Goal: Task Accomplishment & Management: Use online tool/utility

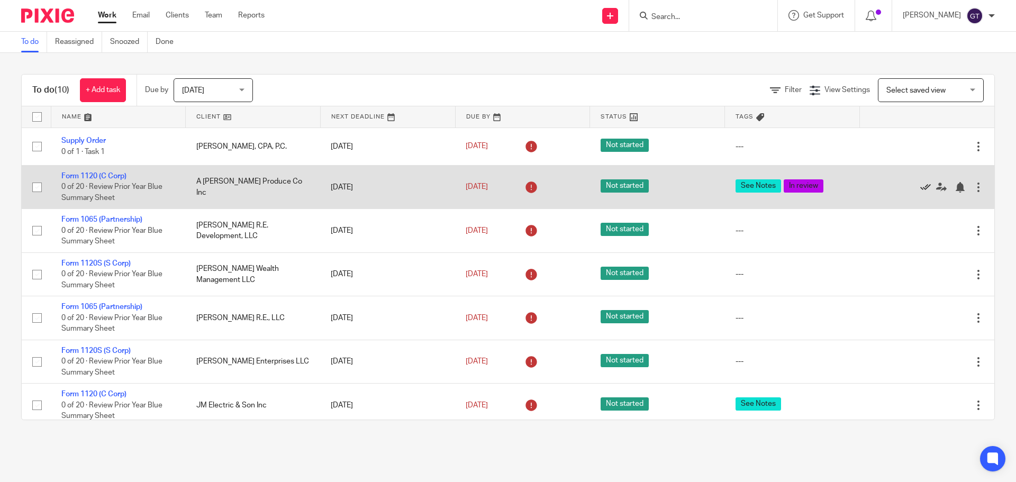
click at [920, 187] on icon at bounding box center [925, 187] width 11 height 11
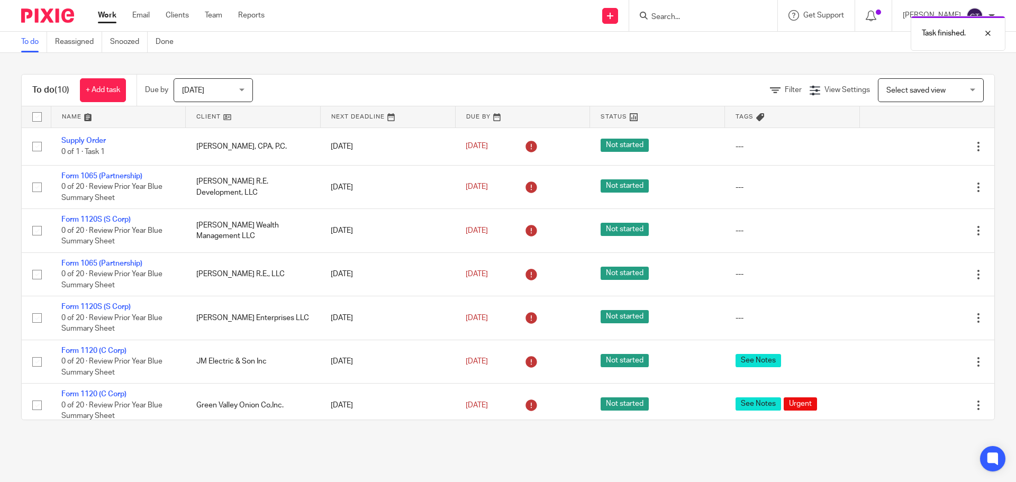
click at [920, 187] on icon at bounding box center [925, 187] width 11 height 11
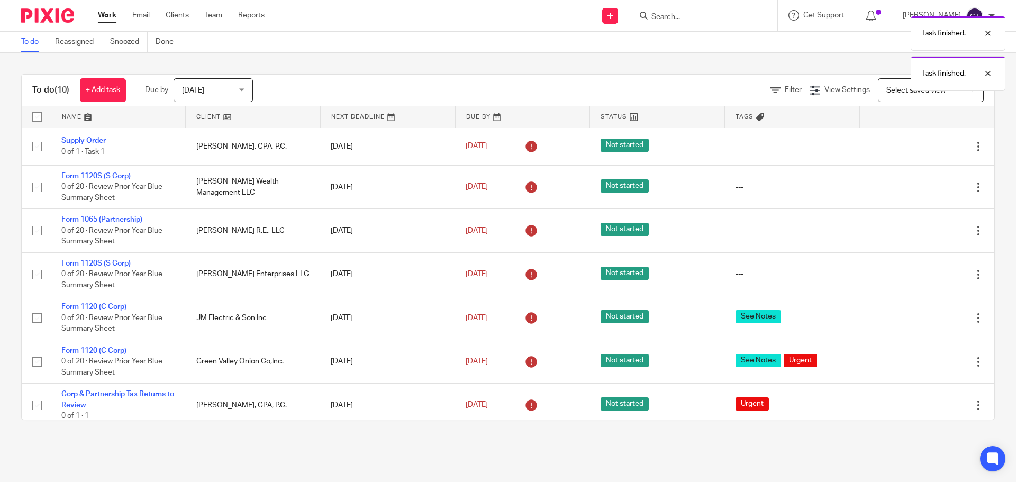
click at [920, 187] on icon at bounding box center [925, 187] width 11 height 11
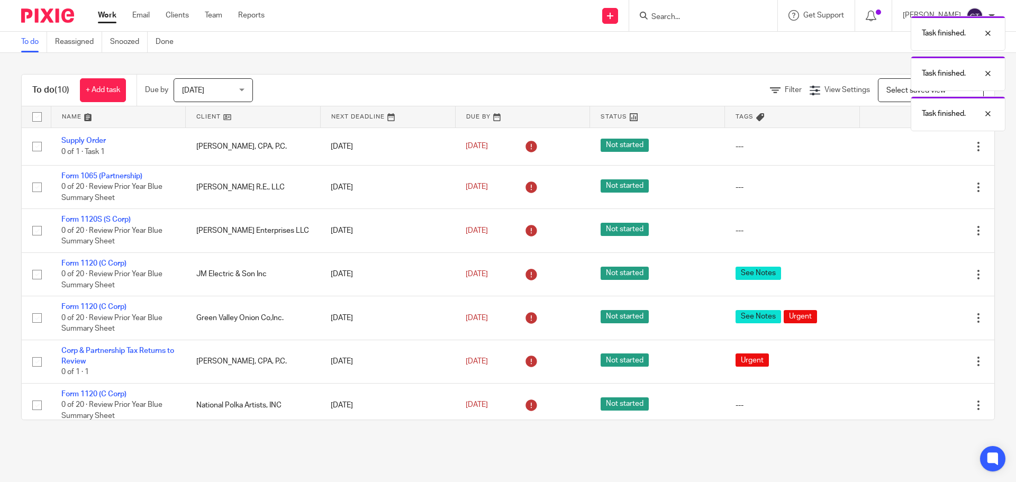
click at [920, 187] on icon at bounding box center [925, 187] width 11 height 11
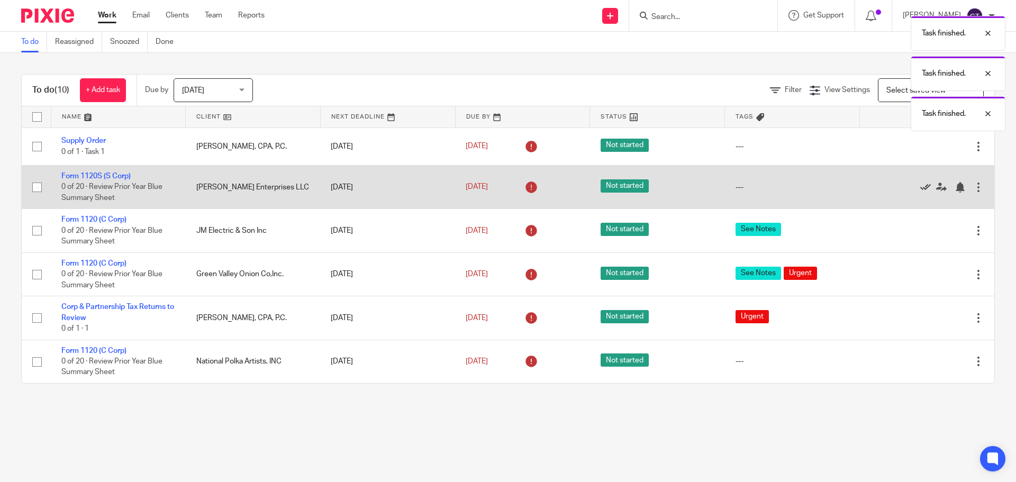
click at [920, 186] on icon at bounding box center [925, 187] width 11 height 11
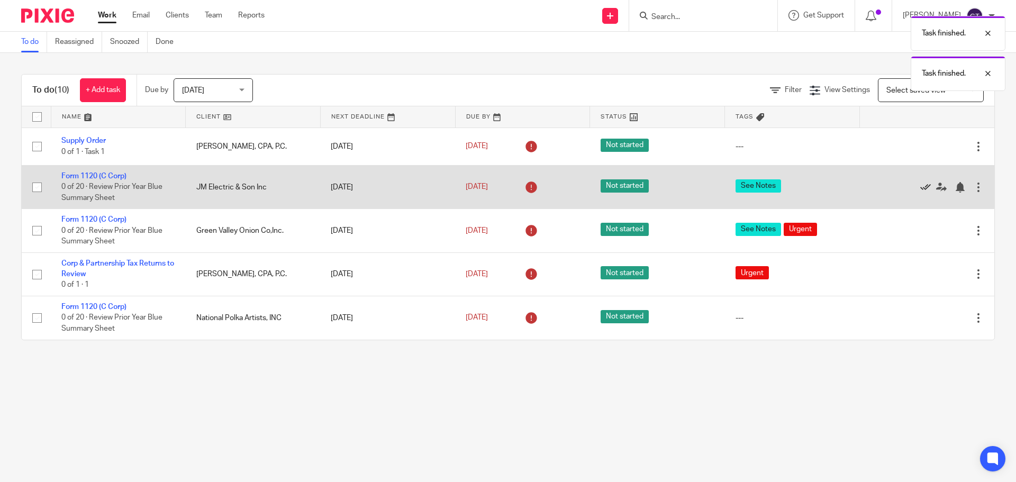
click at [920, 186] on icon at bounding box center [925, 187] width 11 height 11
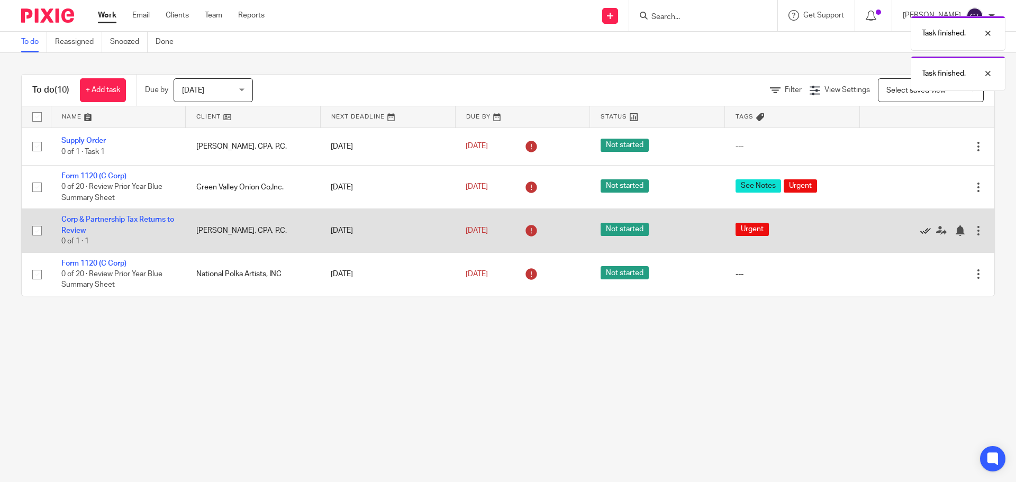
click at [920, 231] on icon at bounding box center [925, 230] width 11 height 11
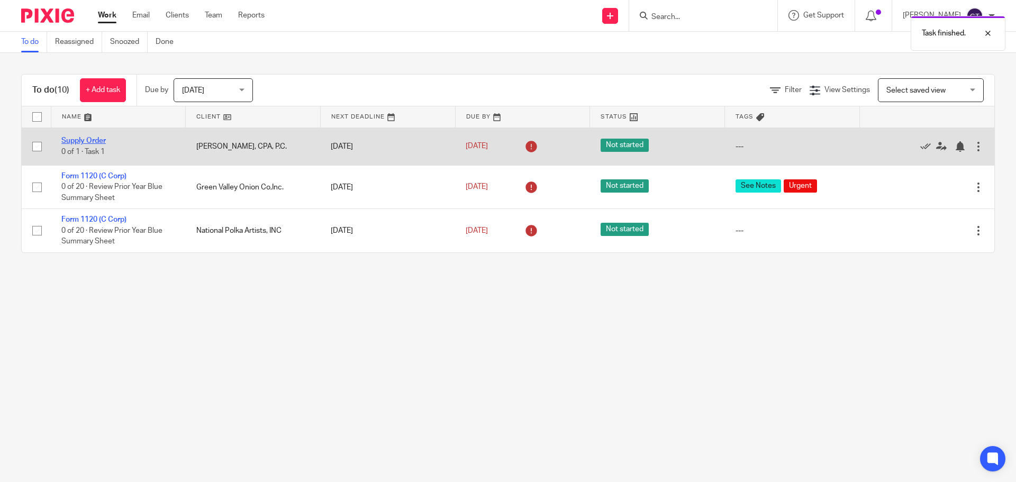
click at [88, 142] on link "Supply Order" at bounding box center [83, 140] width 44 height 7
